Goal: Information Seeking & Learning: Learn about a topic

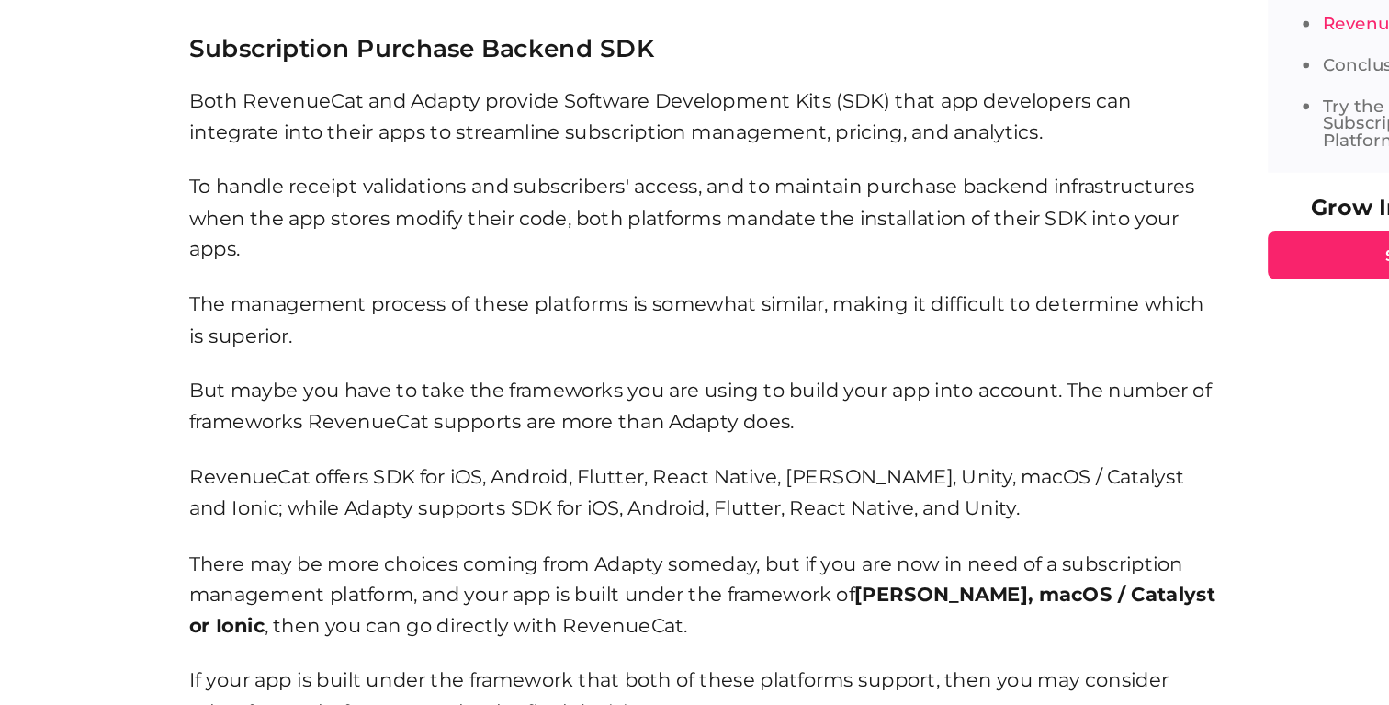
scroll to position [1574, 0]
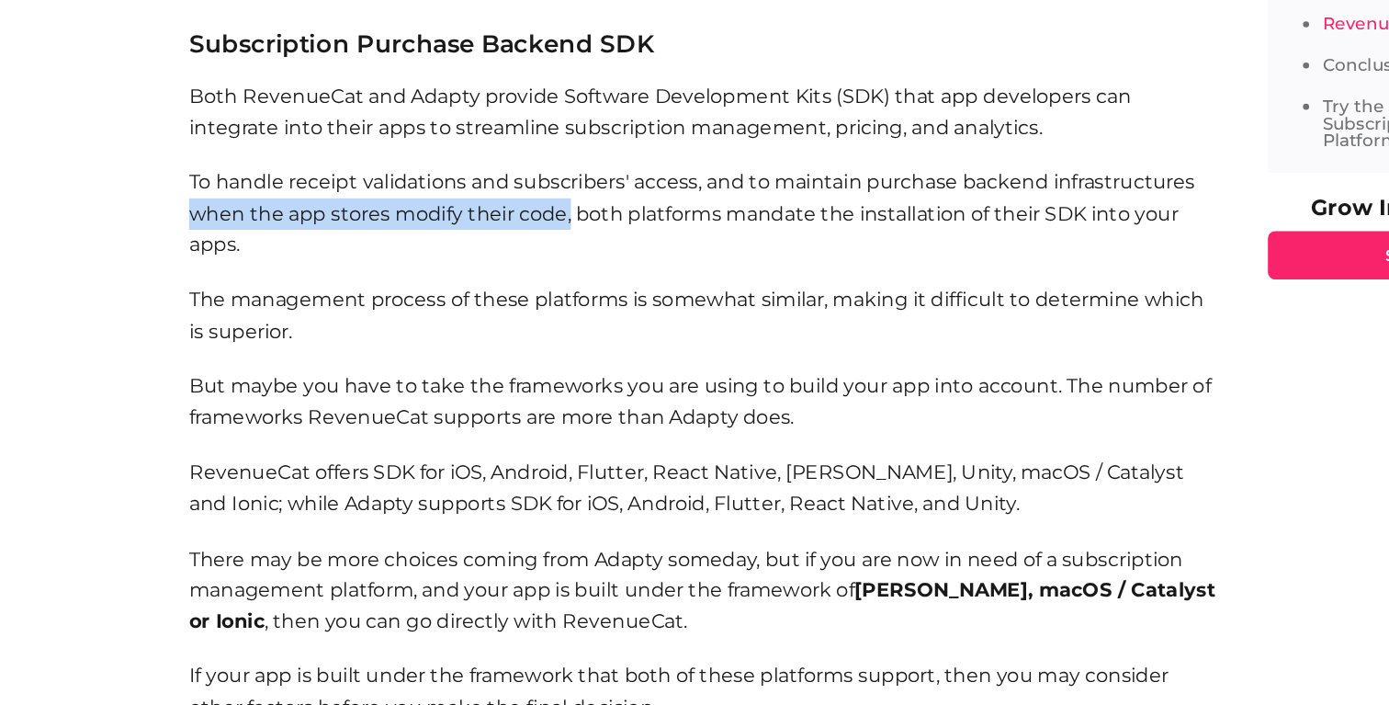
drag, startPoint x: 143, startPoint y: 330, endPoint x: 429, endPoint y: 344, distance: 286.1
click at [430, 344] on p "To handle receipt validations and subscribers' access, and to maintain purchase…" at bounding box center [533, 332] width 781 height 71
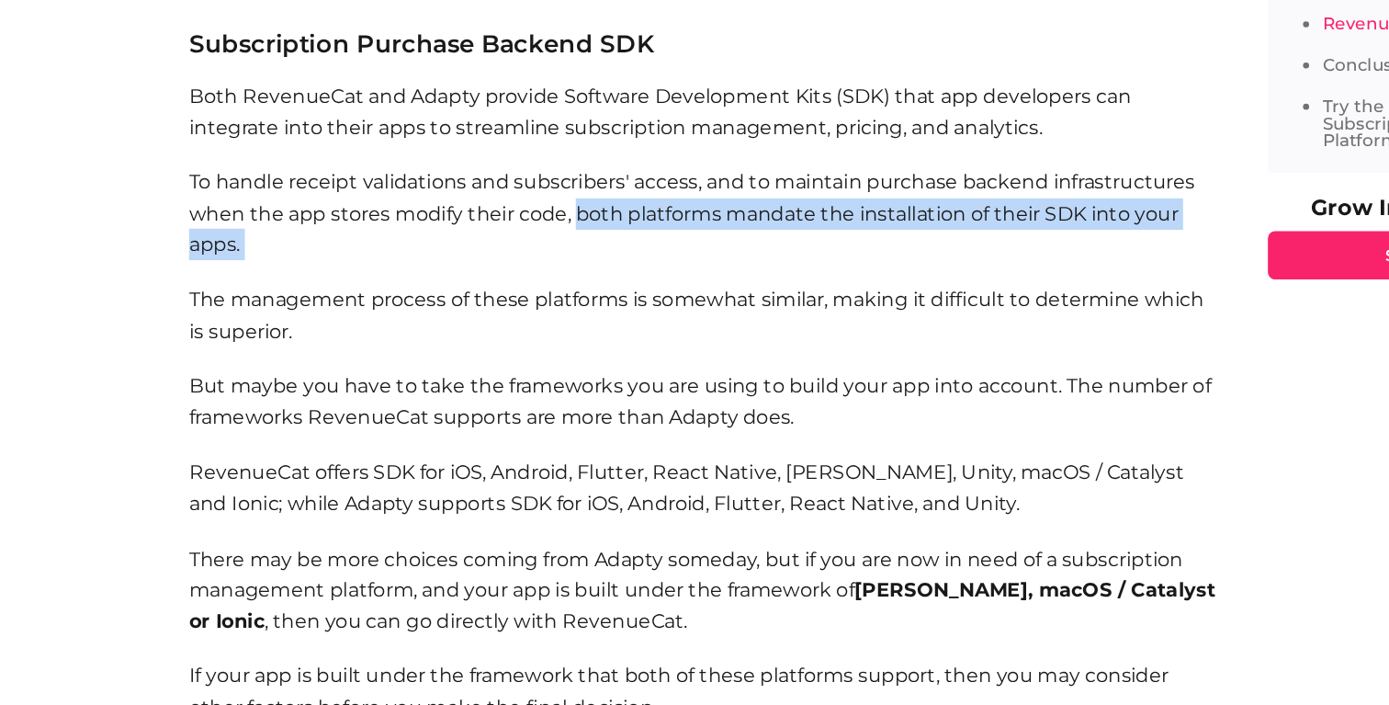
drag, startPoint x: 438, startPoint y: 333, endPoint x: 609, endPoint y: 381, distance: 177.7
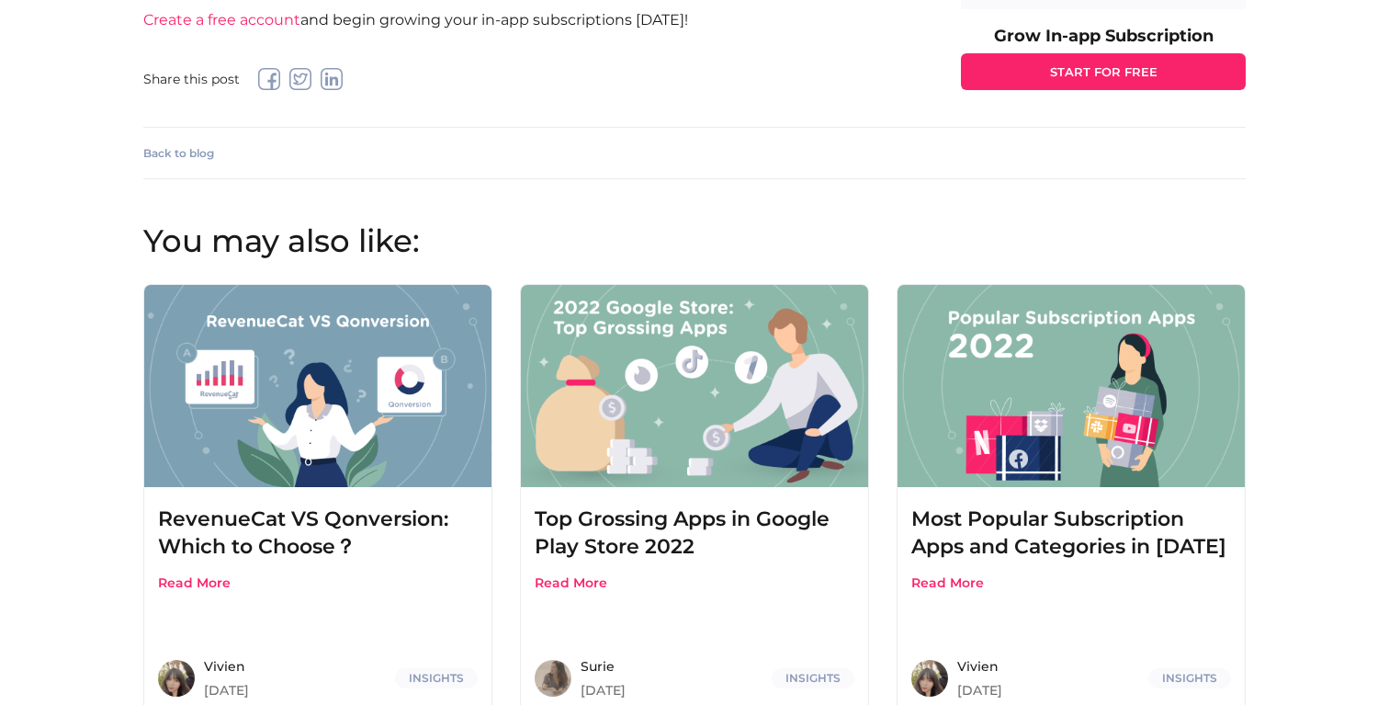
scroll to position [10713, 0]
